Goal: Information Seeking & Learning: Compare options

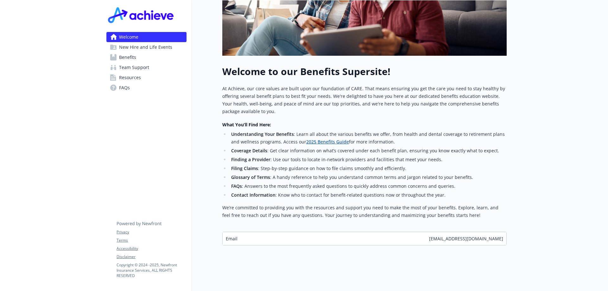
scroll to position [103, 0]
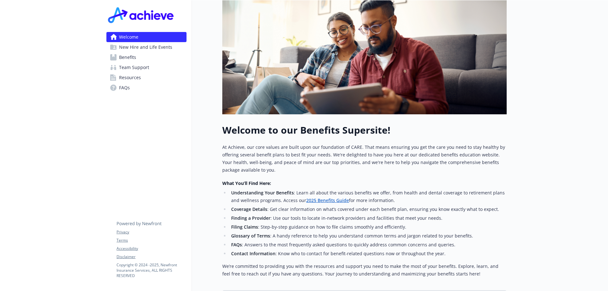
click at [130, 59] on span "Benefits" at bounding box center [127, 57] width 17 height 10
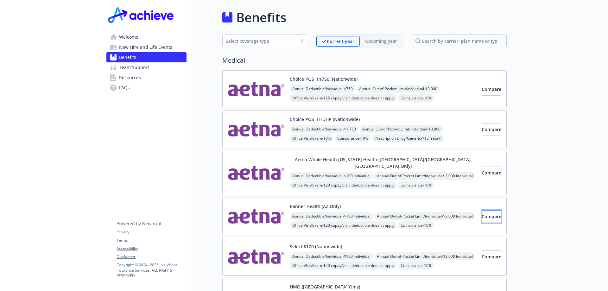
click at [482, 213] on span "Compare" at bounding box center [492, 216] width 20 height 6
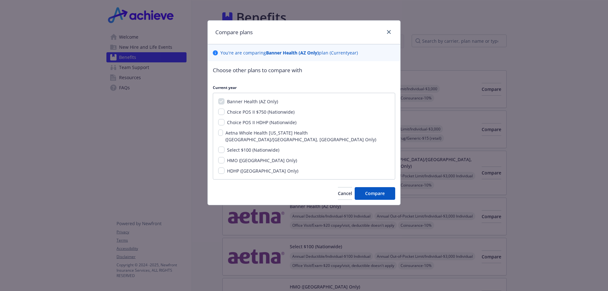
click at [385, 34] on div at bounding box center [388, 32] width 10 height 8
click at [387, 32] on icon "close" at bounding box center [389, 32] width 4 height 4
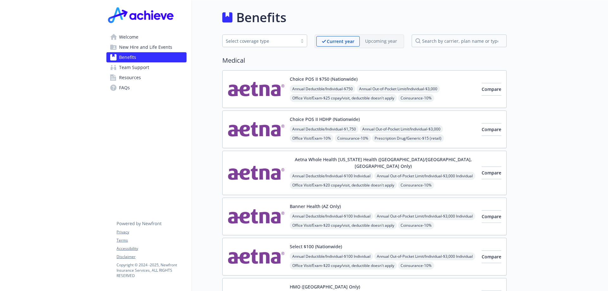
click at [252, 210] on img at bounding box center [256, 216] width 57 height 27
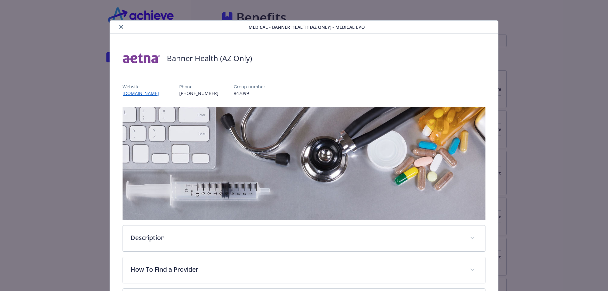
scroll to position [95, 0]
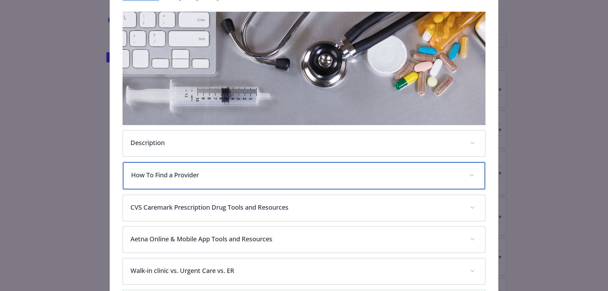
click at [220, 181] on div "How To Find a Provider" at bounding box center [304, 175] width 363 height 27
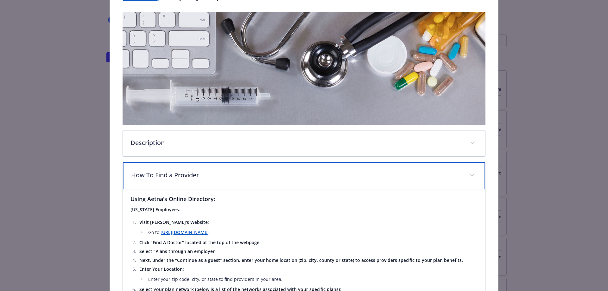
click at [221, 181] on div "How To Find a Provider" at bounding box center [304, 175] width 363 height 27
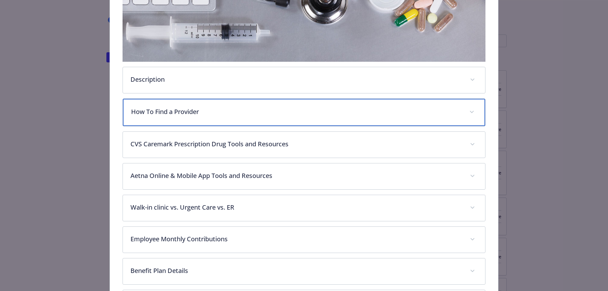
scroll to position [222, 0]
